Goal: Transaction & Acquisition: Purchase product/service

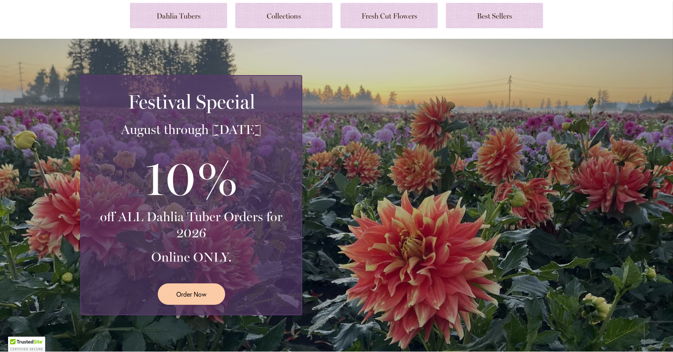
scroll to position [96, 0]
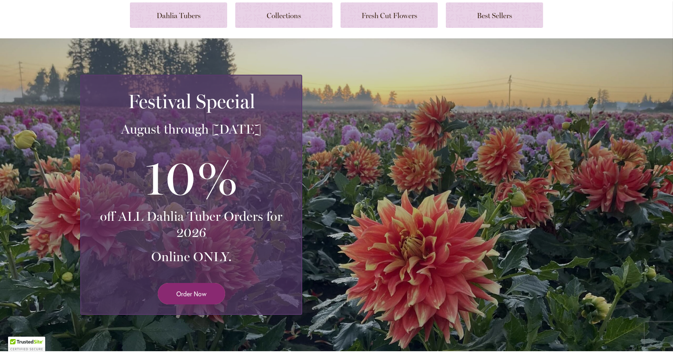
click at [188, 297] on span "Order Now" at bounding box center [191, 293] width 30 height 9
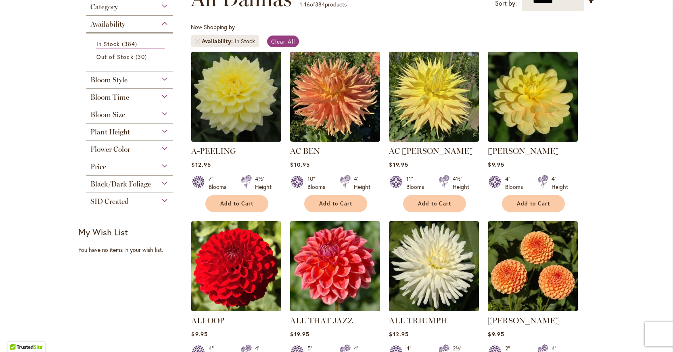
scroll to position [206, 0]
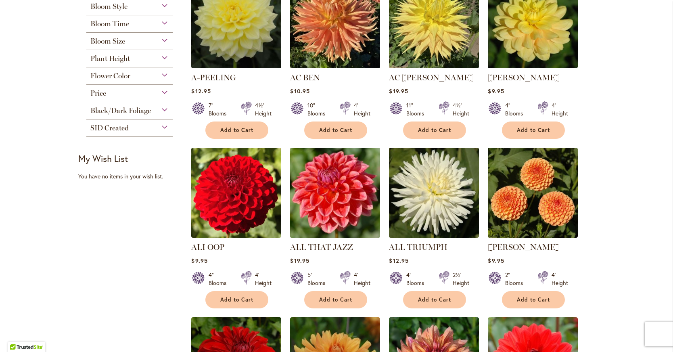
click at [337, 199] on img at bounding box center [335, 192] width 94 height 94
